Goal: Entertainment & Leisure: Consume media (video, audio)

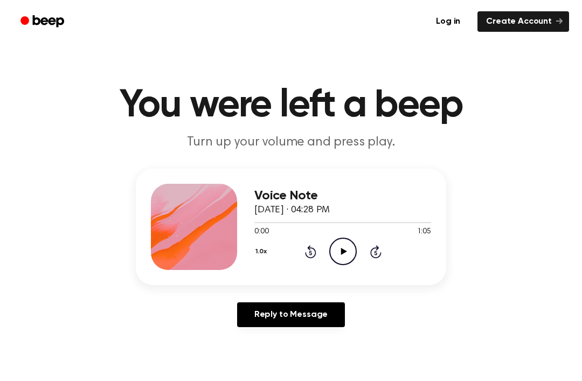
click at [343, 270] on div "Voice Note [DATE] · 04:28 PM 0:00 1:05 Your browser does not support the [objec…" at bounding box center [291, 227] width 311 height 116
click at [336, 247] on icon "Play Audio" at bounding box center [342, 251] width 27 height 27
click at [342, 257] on icon "Play Audio" at bounding box center [342, 251] width 27 height 27
click at [337, 272] on div "Voice Note [DATE] · 04:28 PM 1:05 1:05 Your browser does not support the [objec…" at bounding box center [291, 227] width 311 height 116
click at [357, 250] on div "1.0x Rewind 5 seconds Pause Audio Skip 5 seconds" at bounding box center [342, 251] width 177 height 27
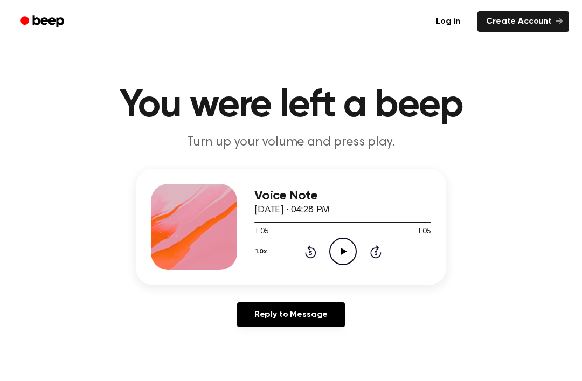
click at [343, 254] on icon "Play Audio" at bounding box center [342, 251] width 27 height 27
click at [316, 253] on icon at bounding box center [310, 251] width 11 height 13
click at [350, 257] on icon "Pause Audio" at bounding box center [342, 251] width 27 height 27
click at [295, 248] on div "1.0x Rewind 5 seconds Play Audio Skip 5 seconds" at bounding box center [342, 251] width 177 height 27
click at [310, 252] on icon at bounding box center [310, 253] width 3 height 4
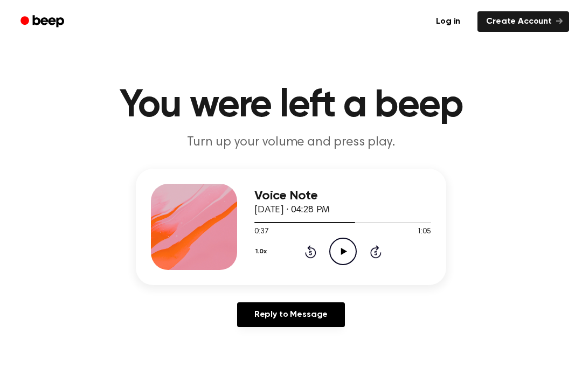
click at [310, 252] on icon at bounding box center [310, 253] width 3 height 4
click at [311, 252] on icon at bounding box center [310, 253] width 3 height 4
click at [313, 255] on icon "Rewind 5 seconds" at bounding box center [311, 252] width 12 height 14
click at [308, 253] on icon "Rewind 5 seconds" at bounding box center [311, 252] width 12 height 14
click at [305, 252] on icon "Rewind 5 seconds" at bounding box center [311, 252] width 12 height 14
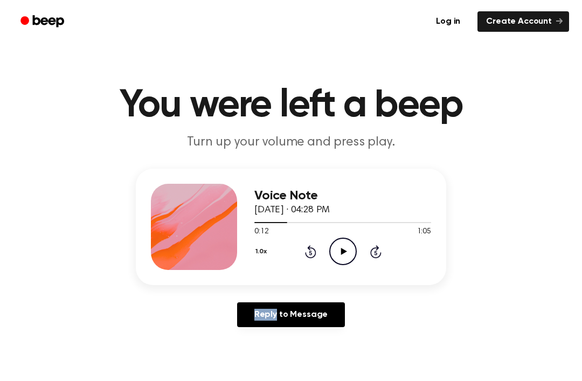
click at [306, 250] on icon "Rewind 5 seconds" at bounding box center [311, 252] width 12 height 14
click at [305, 245] on icon "Rewind 5 seconds" at bounding box center [311, 252] width 12 height 14
click at [304, 243] on div "1.0x Rewind 5 seconds Play Audio Skip 5 seconds" at bounding box center [342, 251] width 177 height 27
click at [305, 251] on icon "Rewind 5 seconds" at bounding box center [311, 252] width 12 height 14
click at [302, 249] on div "1.0x Rewind 5 seconds Play Audio Skip 5 seconds" at bounding box center [342, 251] width 177 height 27
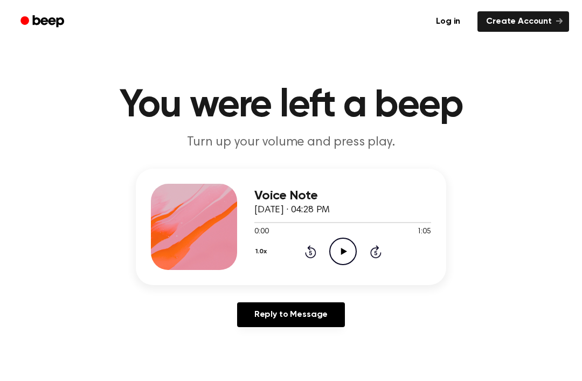
click at [300, 252] on div "1.0x Rewind 5 seconds Play Audio Skip 5 seconds" at bounding box center [342, 251] width 177 height 27
